Goal: Information Seeking & Learning: Learn about a topic

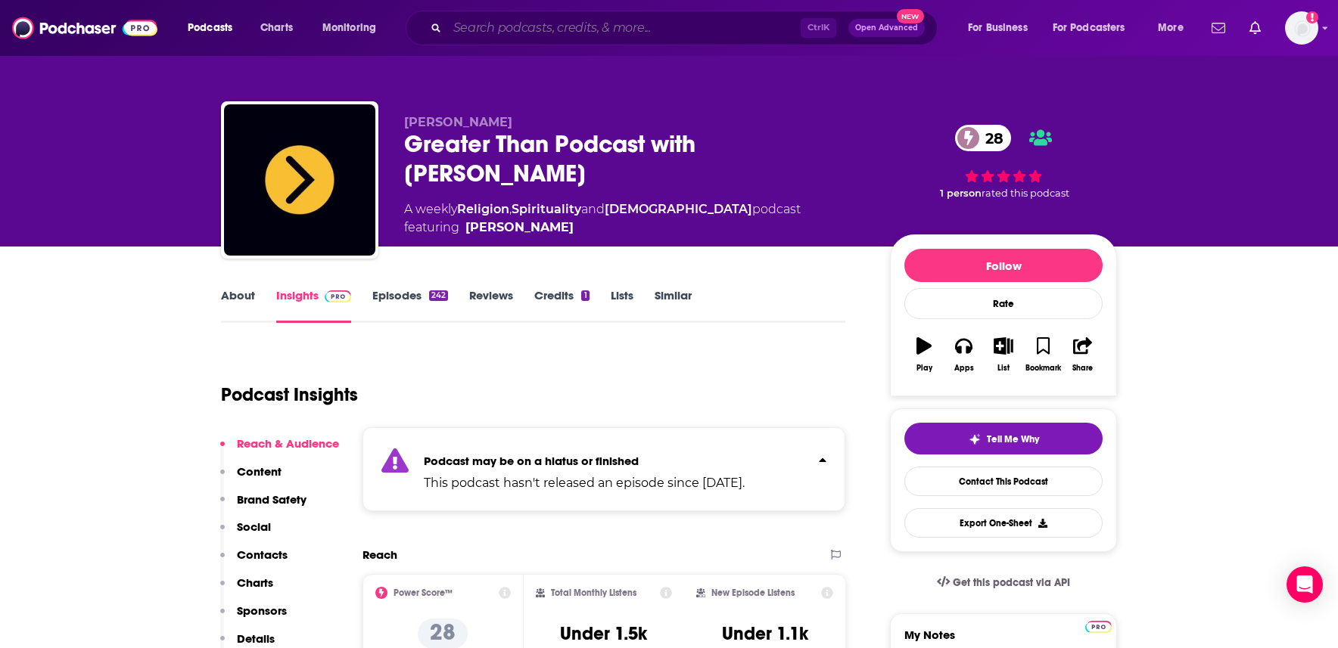
drag, startPoint x: 0, startPoint y: 0, endPoint x: 635, endPoint y: 35, distance: 635.7
click at [635, 35] on input "Search podcasts, credits, & more..." at bounding box center [623, 28] width 353 height 24
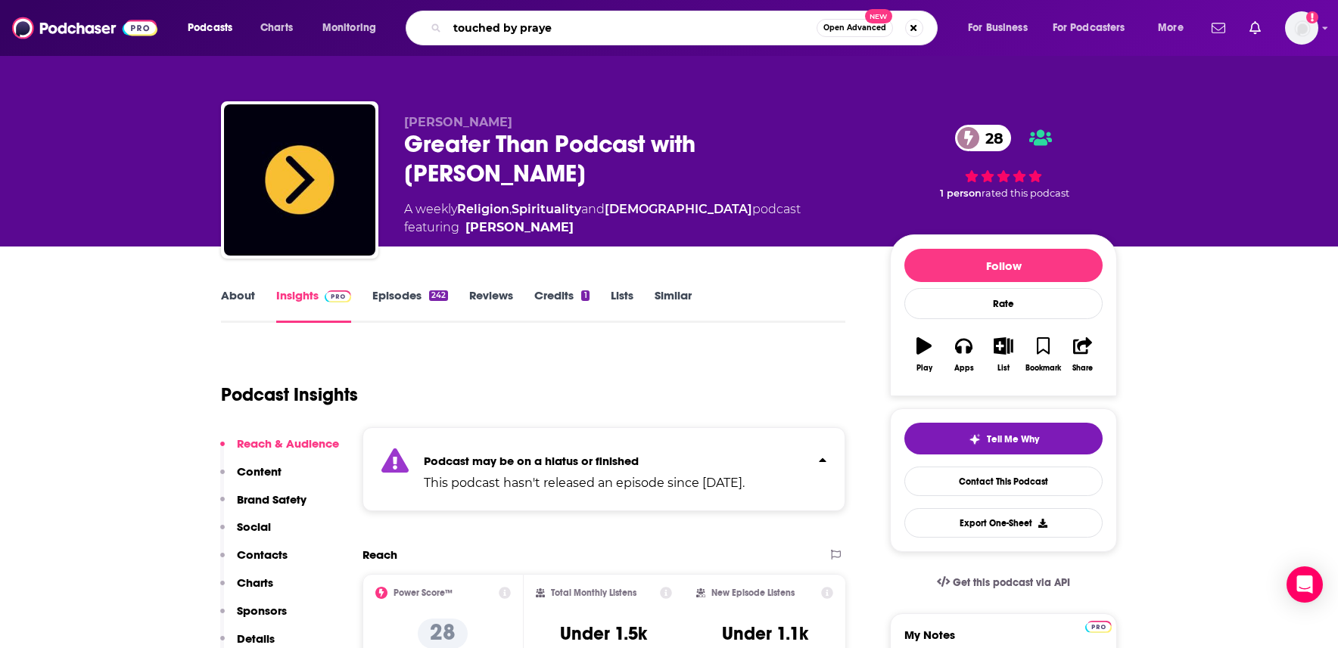
type input "touched by prayer"
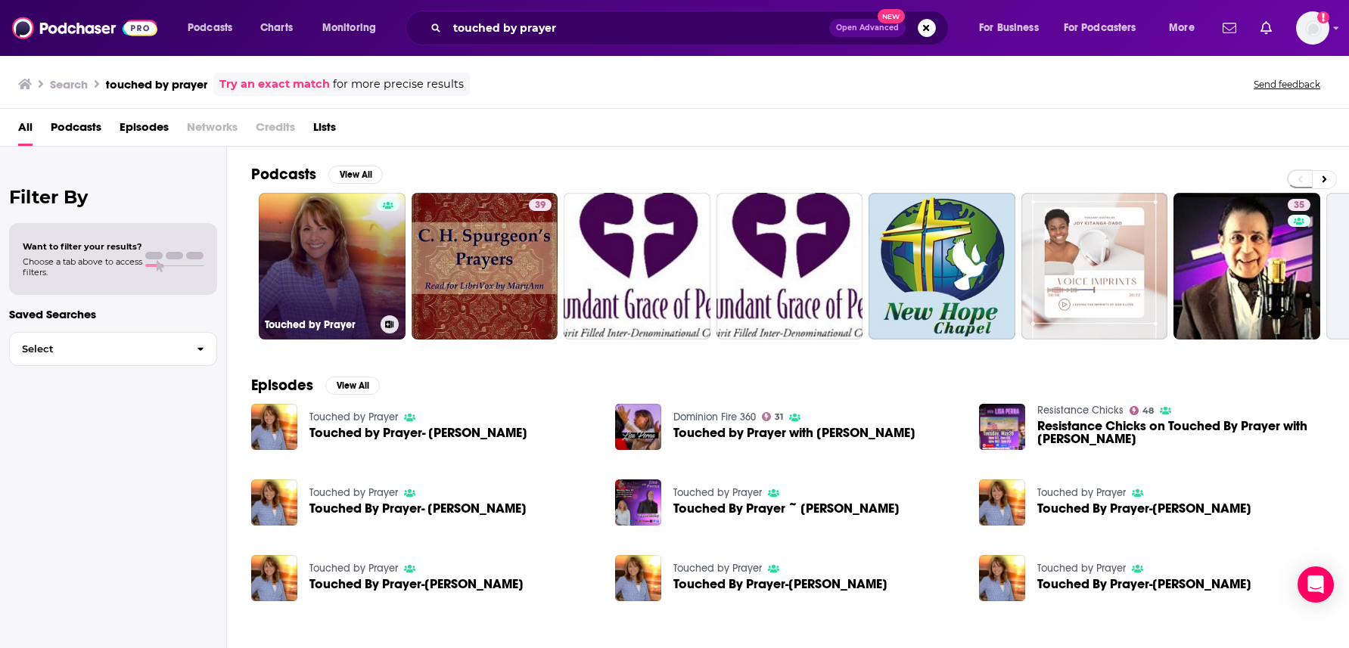
click at [369, 251] on link "Touched by Prayer" at bounding box center [332, 266] width 147 height 147
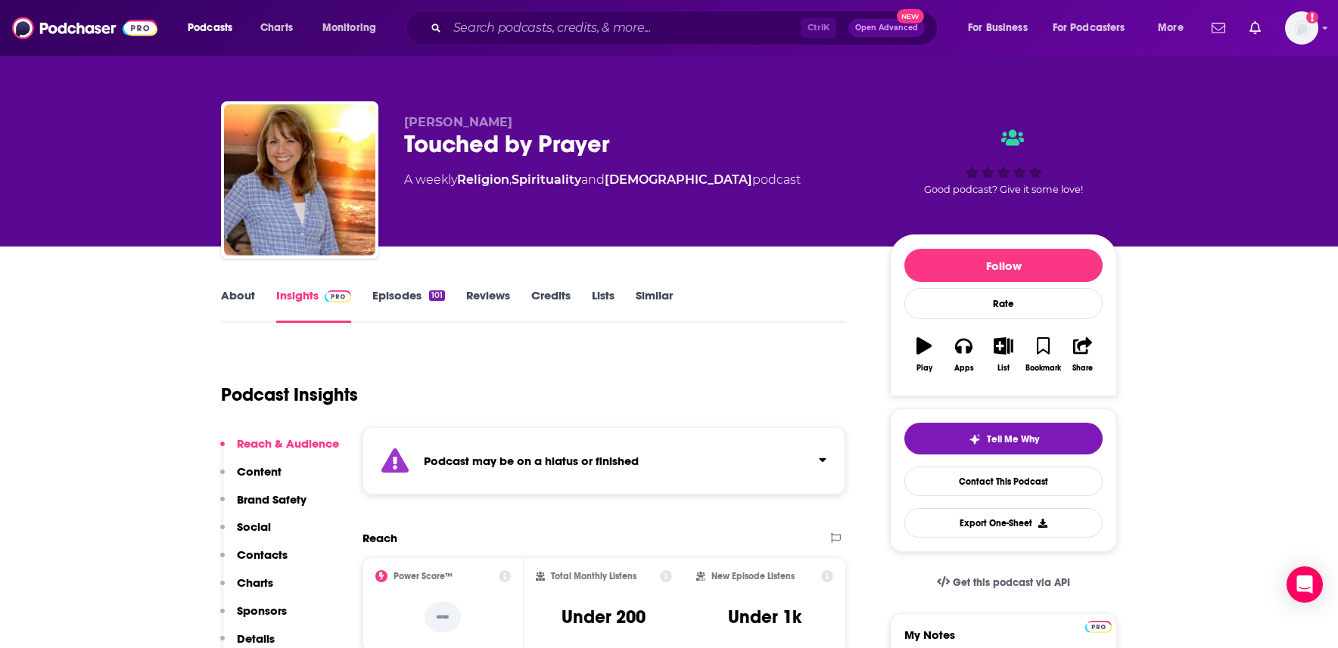
click at [831, 456] on div "Podcast may be on a hiatus or finished" at bounding box center [603, 460] width 483 height 67
